Goal: Task Accomplishment & Management: Manage account settings

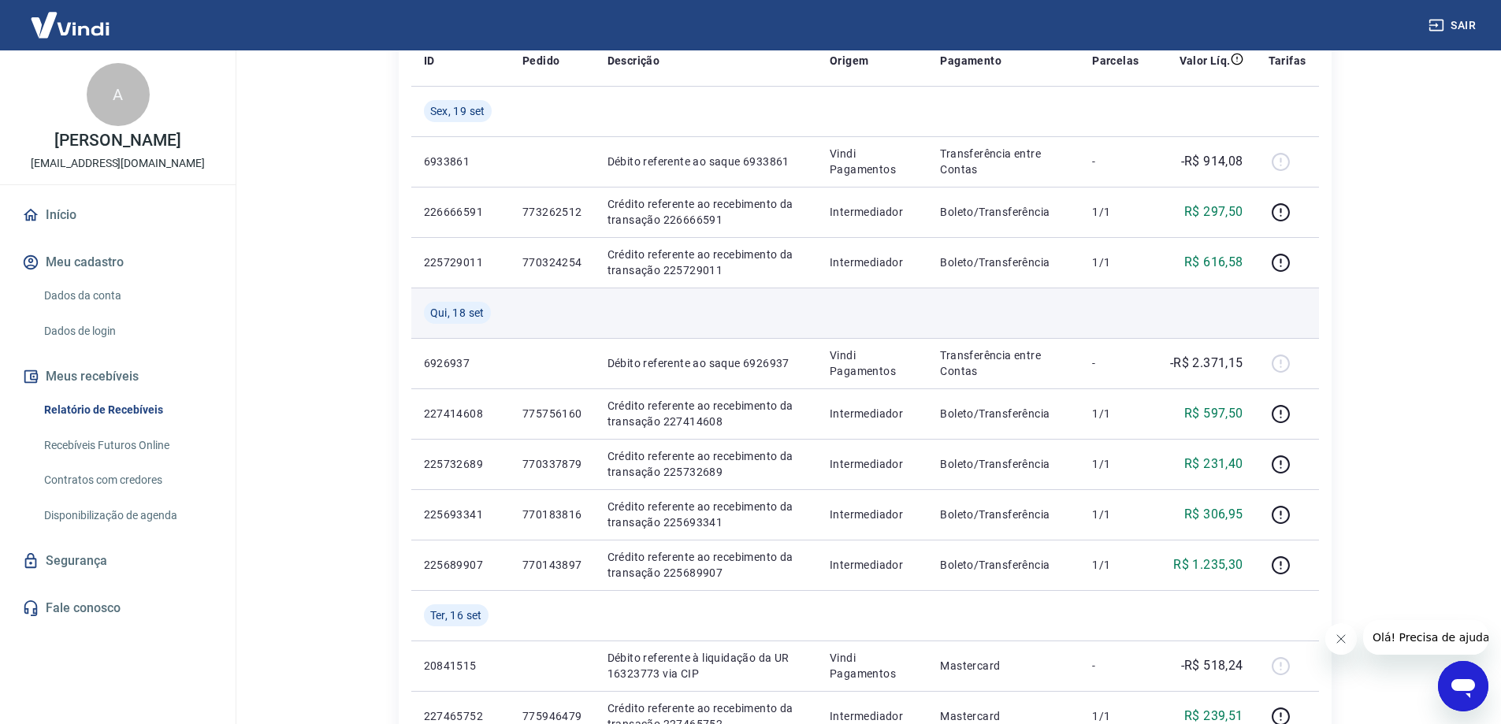
scroll to position [158, 0]
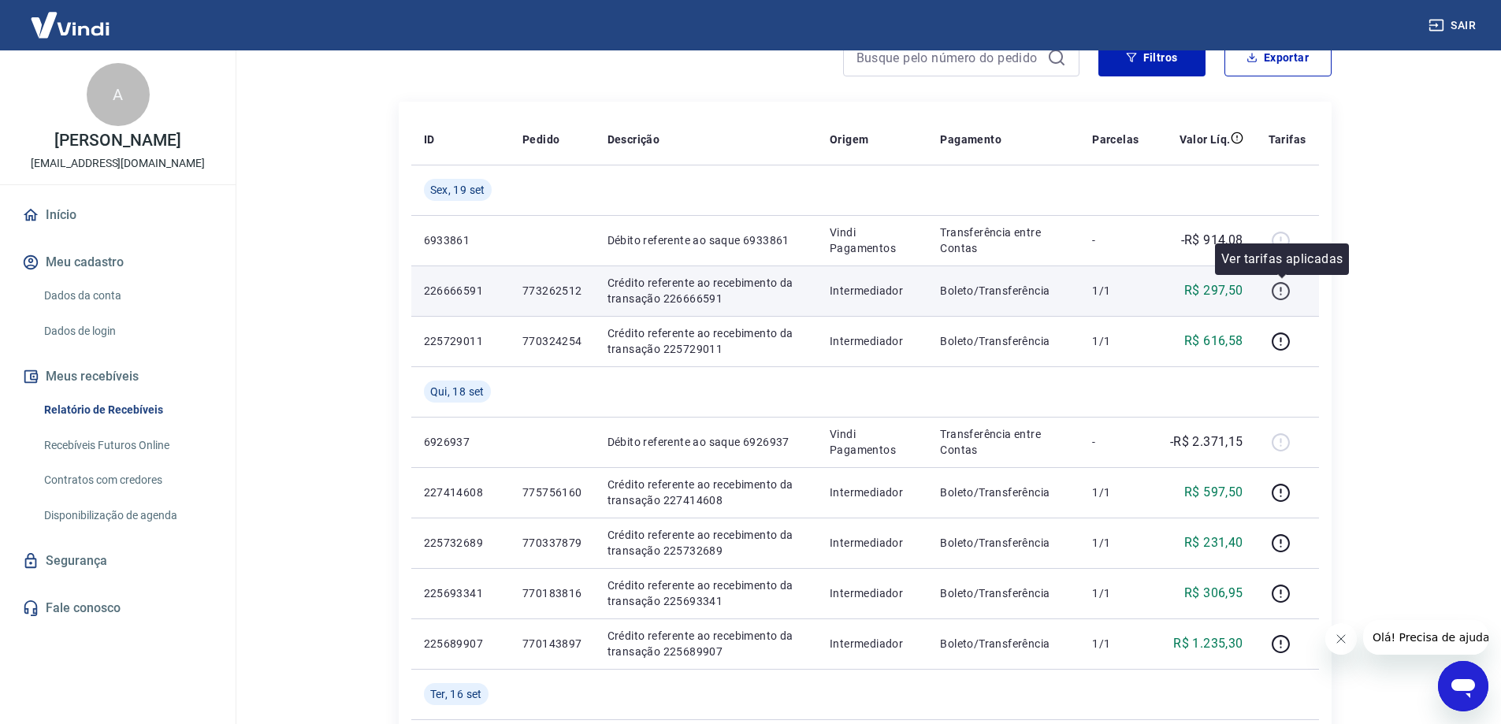
click at [1286, 292] on icon "button" at bounding box center [1281, 291] width 20 height 20
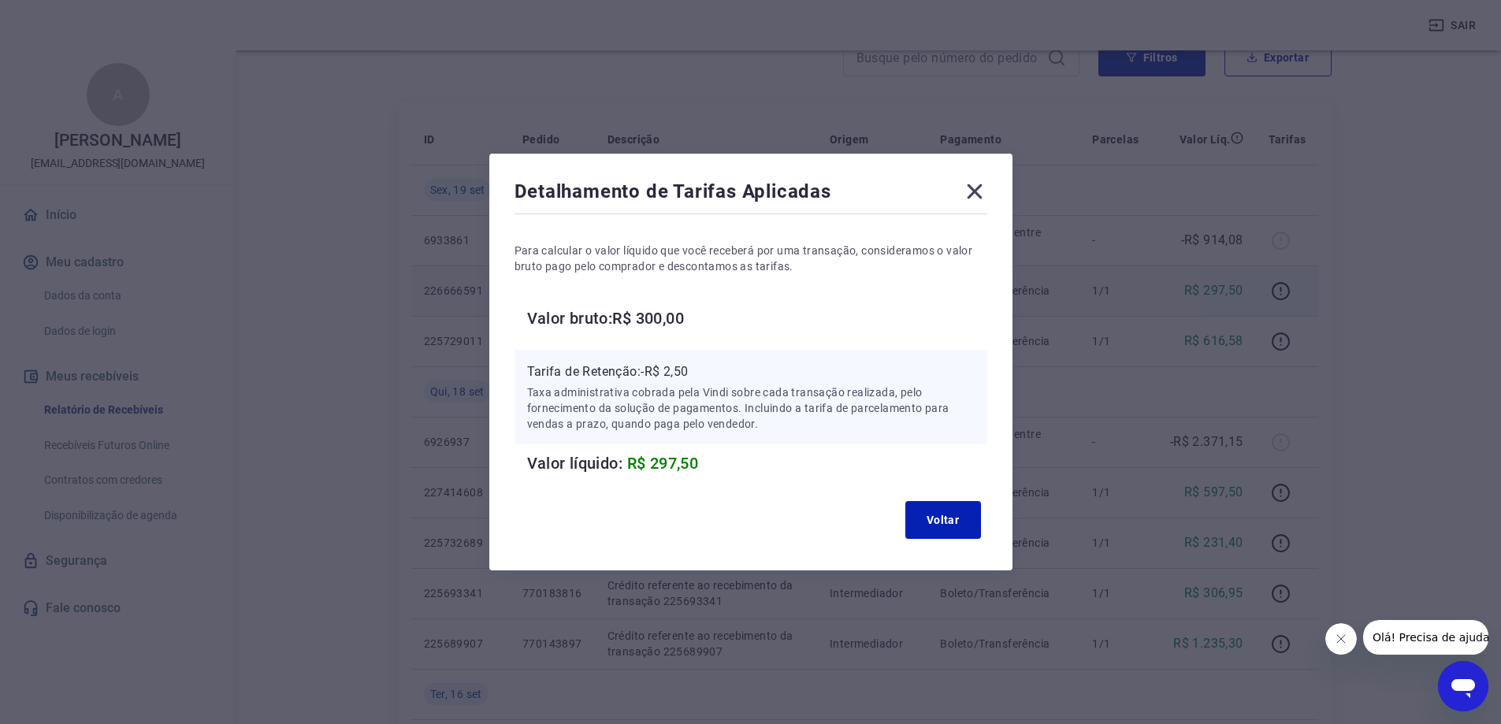
click at [974, 193] on icon at bounding box center [974, 191] width 25 height 25
